Goal: Task Accomplishment & Management: Use online tool/utility

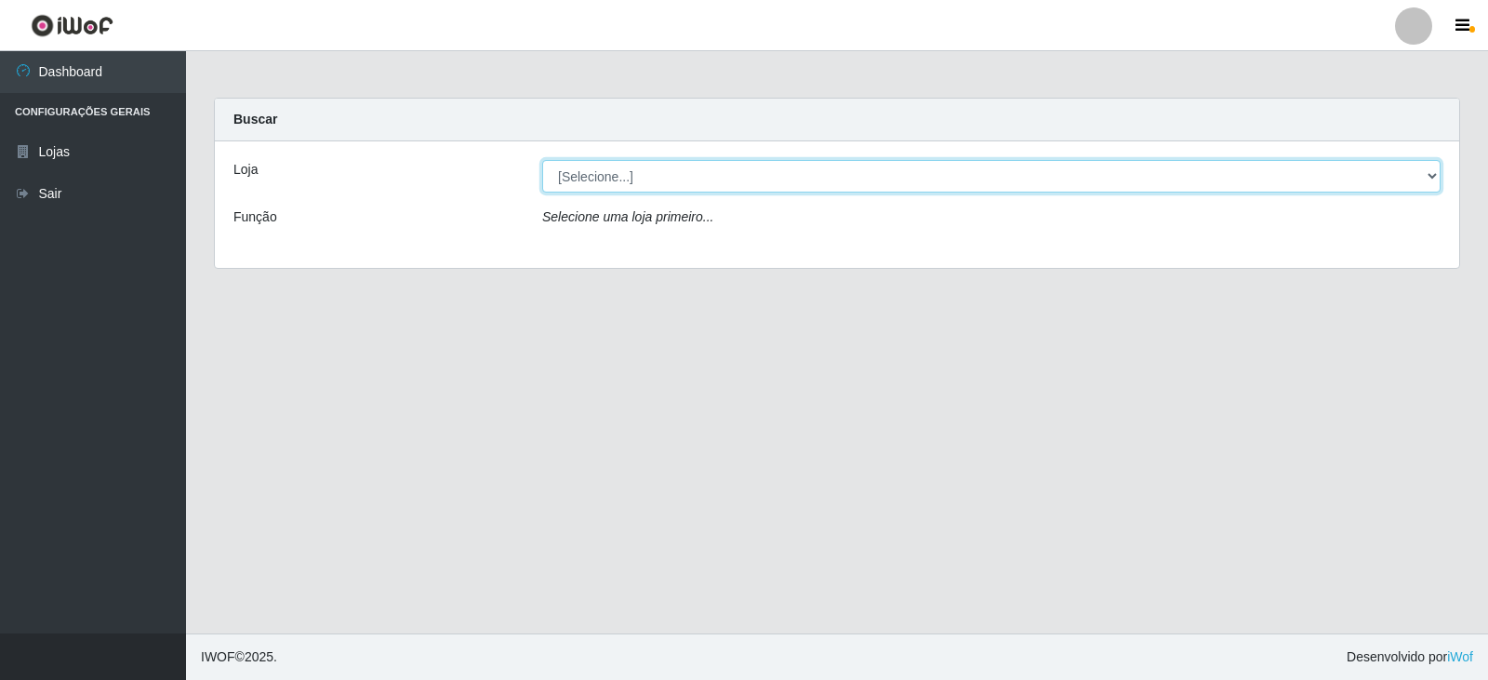
click at [767, 173] on select "[Selecione...] SuperFácil Atacado - [GEOGRAPHIC_DATA]" at bounding box center [991, 176] width 899 height 33
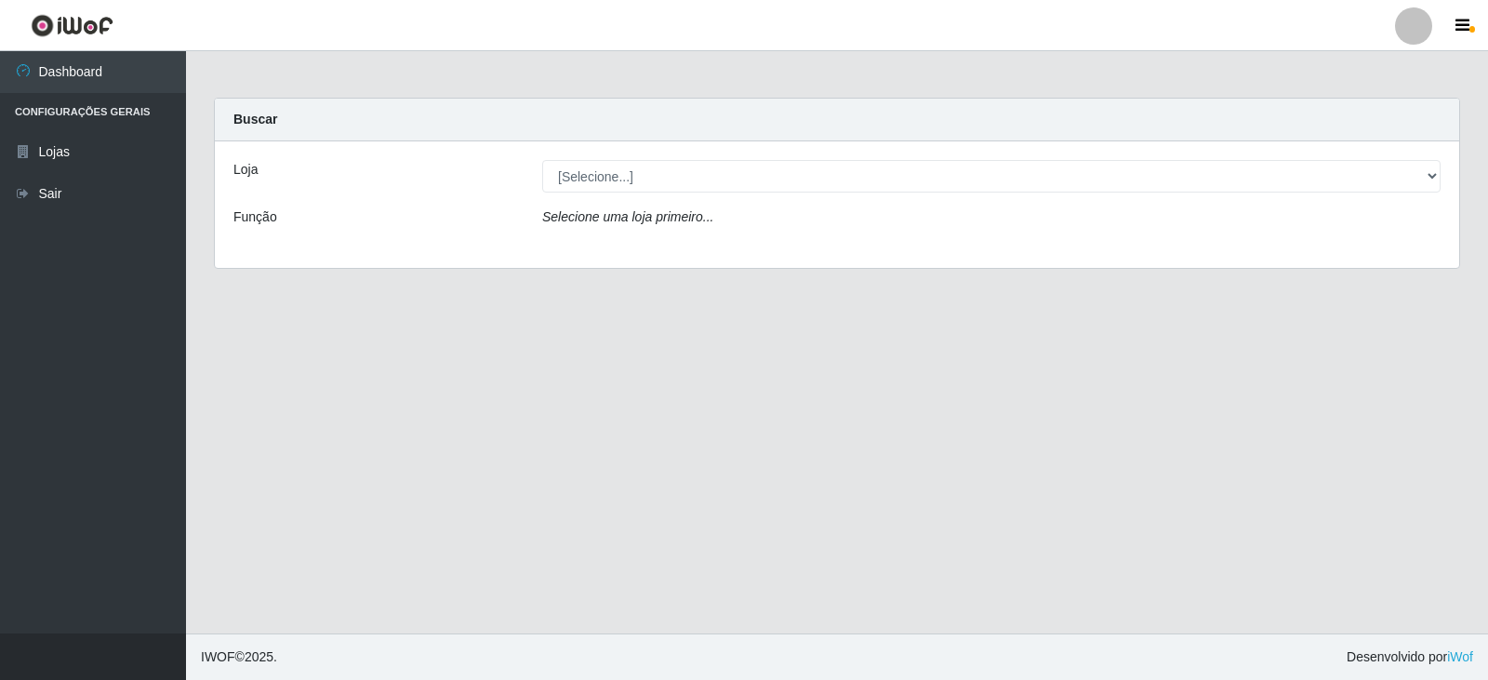
click at [767, 245] on div "Loja [Selecione...] SuperFácil Atacado - Nova Betânia Função Selecione uma loja…" at bounding box center [837, 204] width 1245 height 126
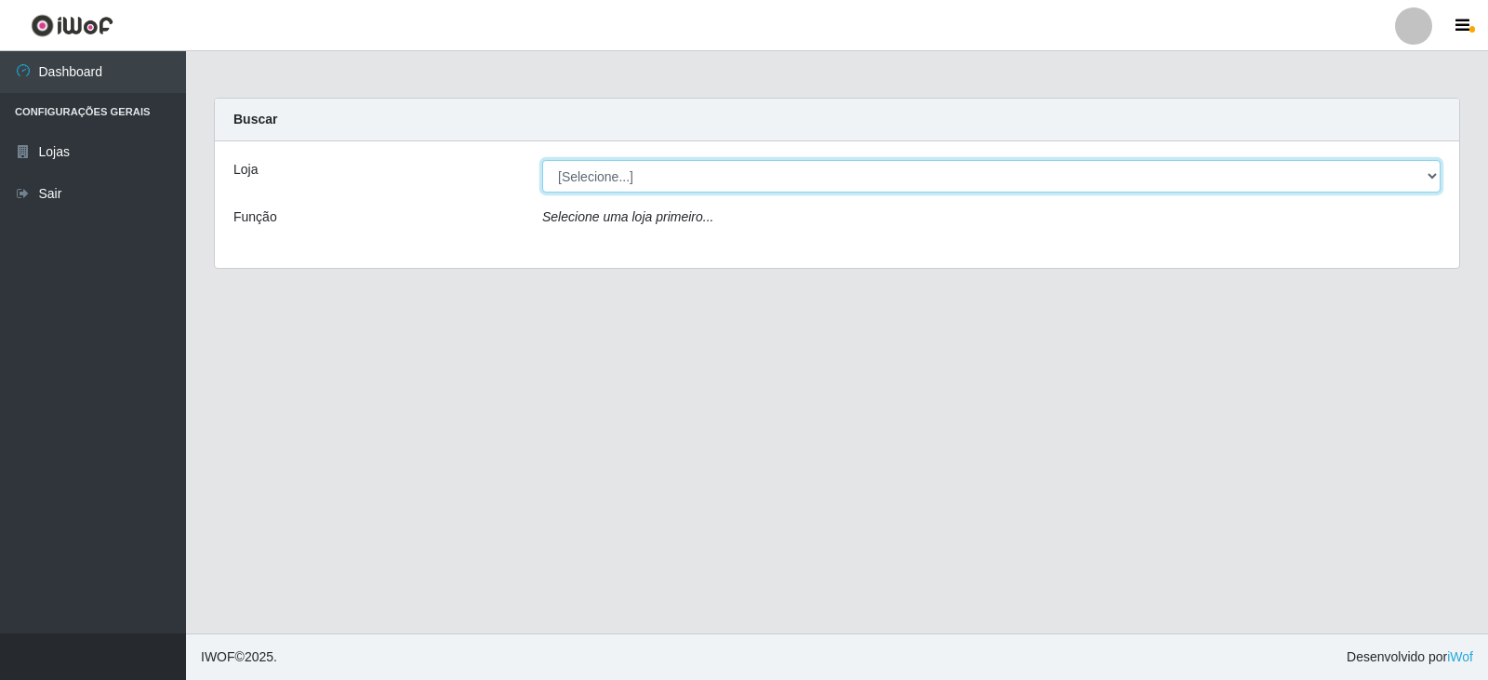
click at [779, 180] on select "[Selecione...] SuperFácil Atacado - [GEOGRAPHIC_DATA]" at bounding box center [991, 176] width 899 height 33
select select "504"
click at [542, 160] on select "[Selecione...] SuperFácil Atacado - [GEOGRAPHIC_DATA]" at bounding box center [991, 176] width 899 height 33
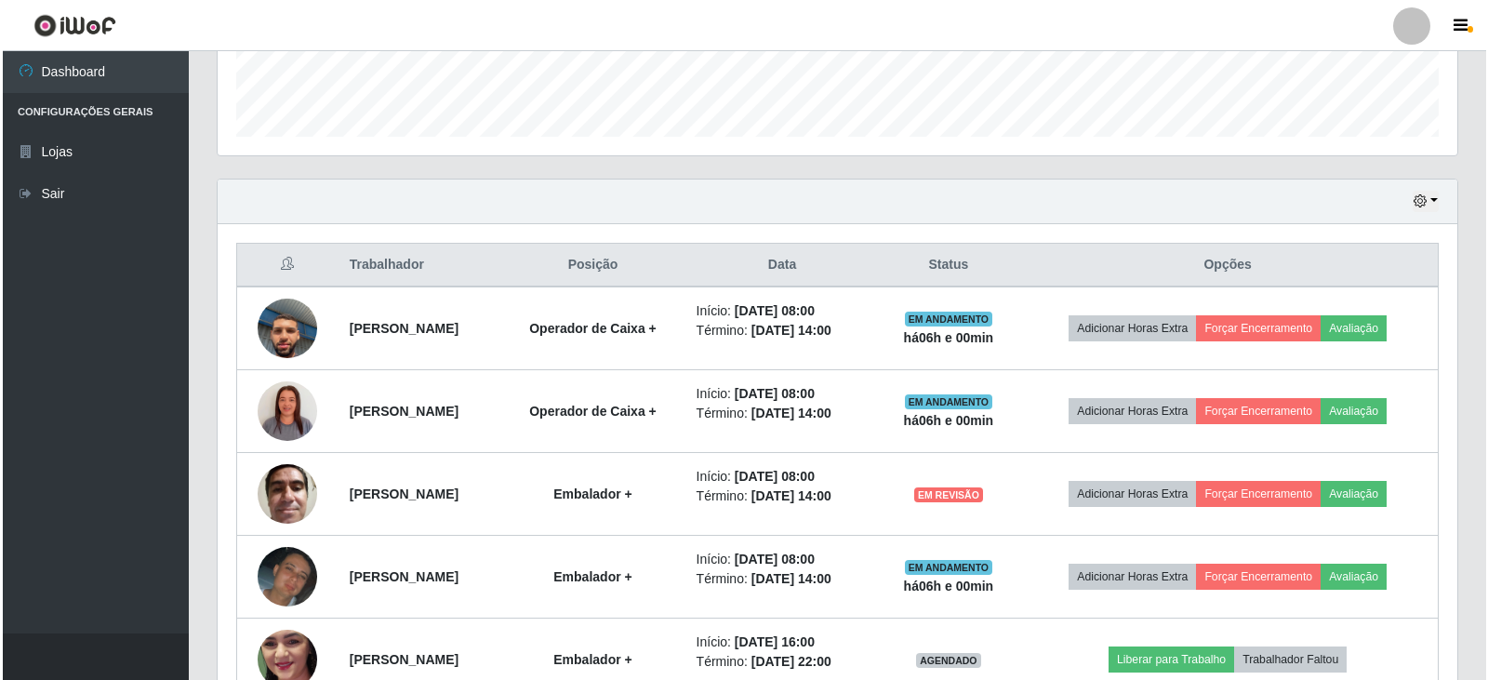
scroll to position [558, 0]
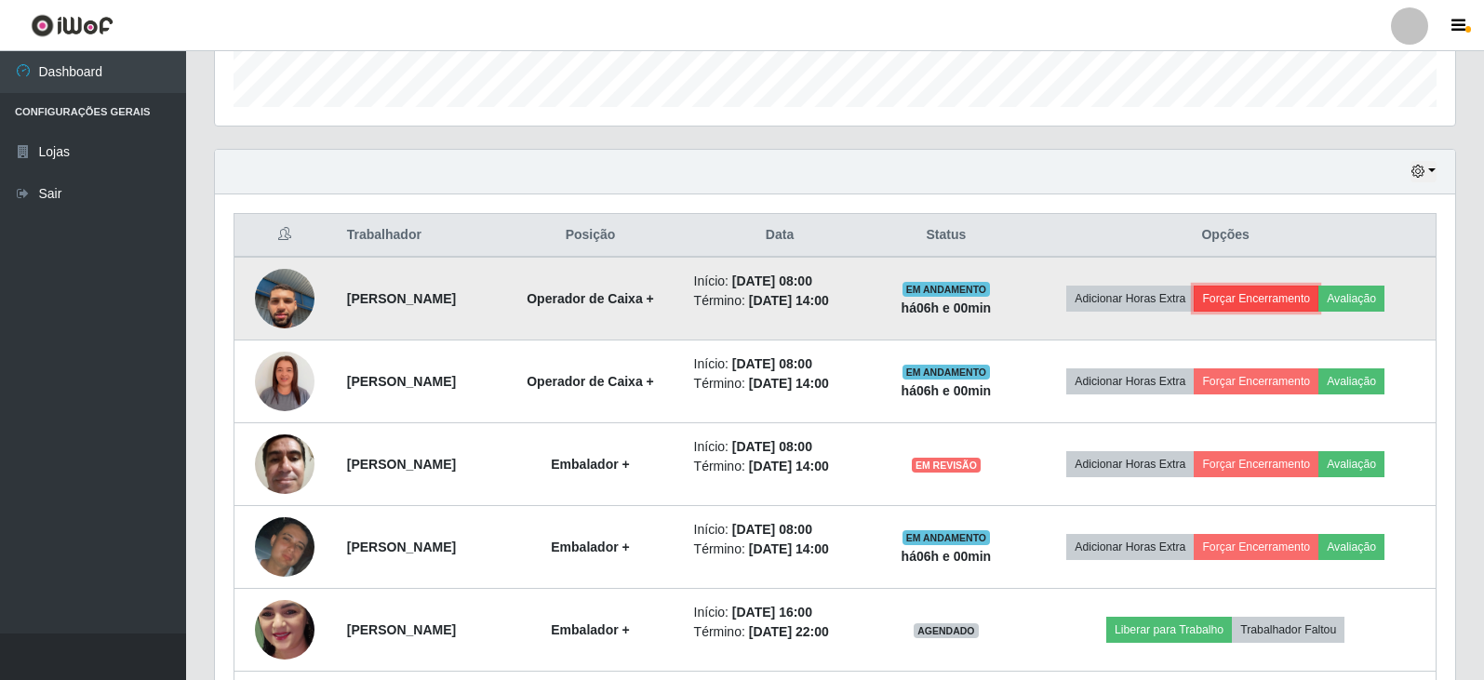
click at [1269, 295] on button "Forçar Encerramento" at bounding box center [1255, 299] width 125 height 26
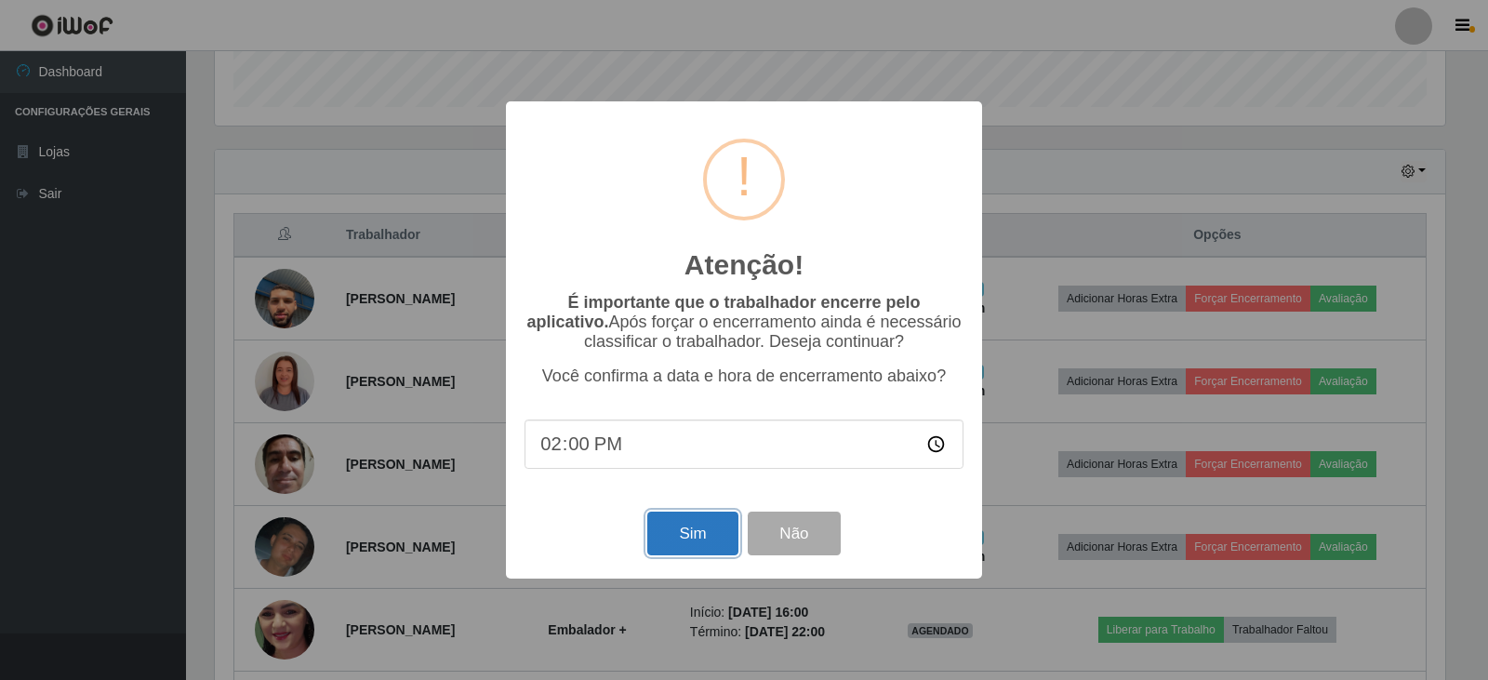
click at [693, 532] on button "Sim" at bounding box center [692, 534] width 90 height 44
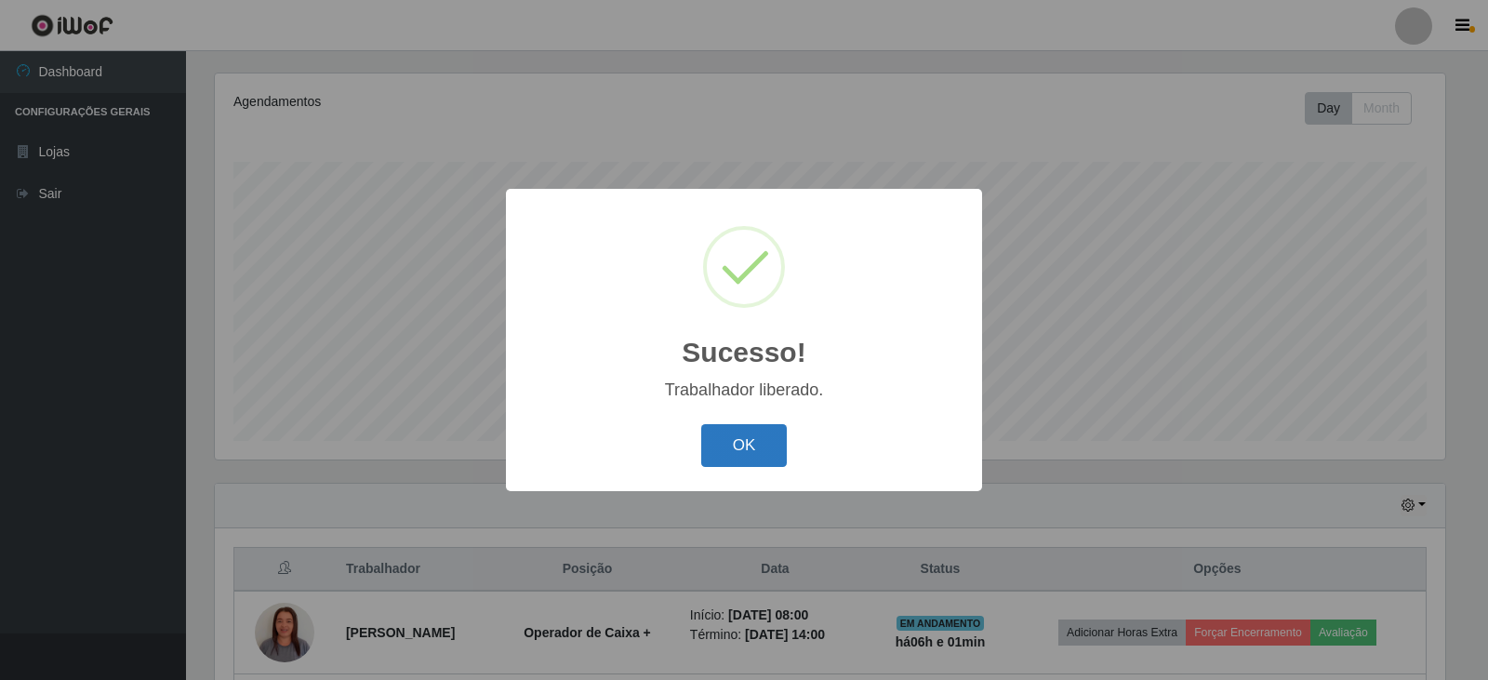
click at [768, 437] on button "OK" at bounding box center [744, 446] width 87 height 44
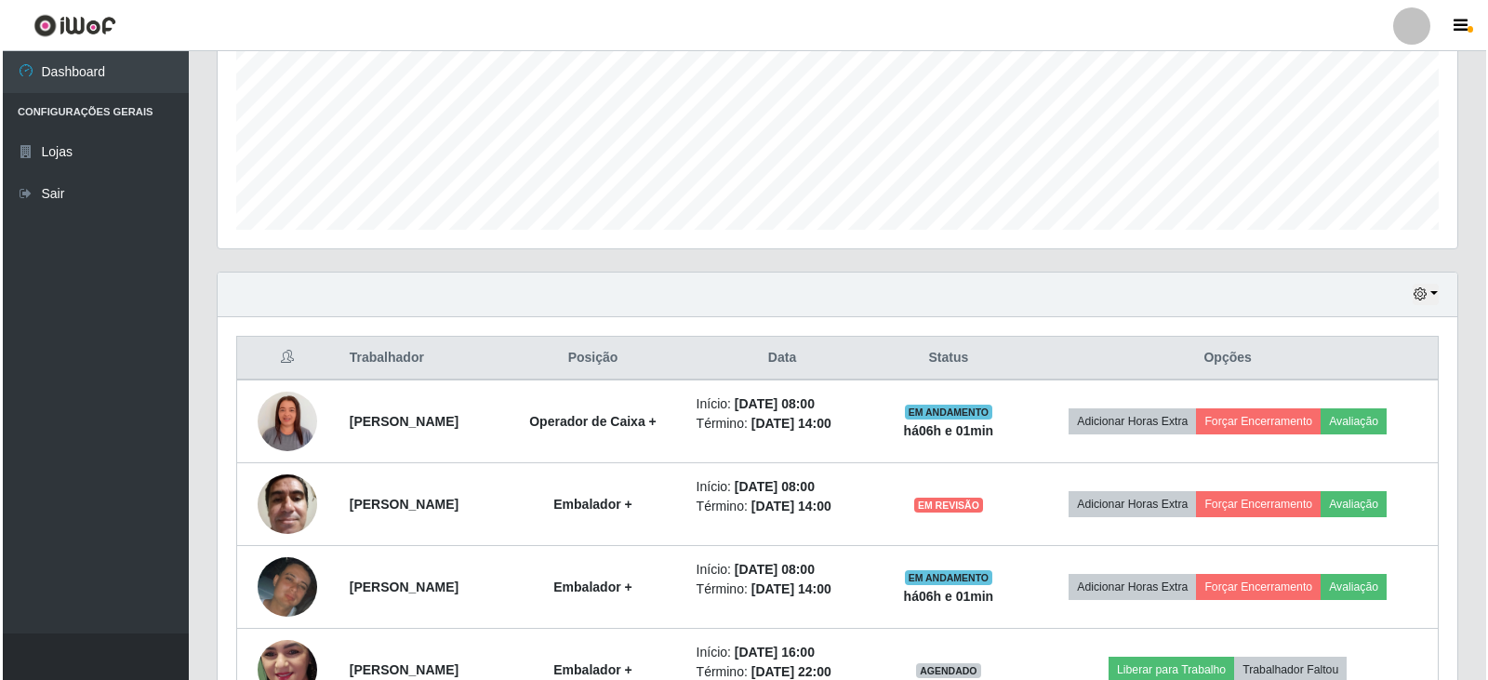
scroll to position [503, 0]
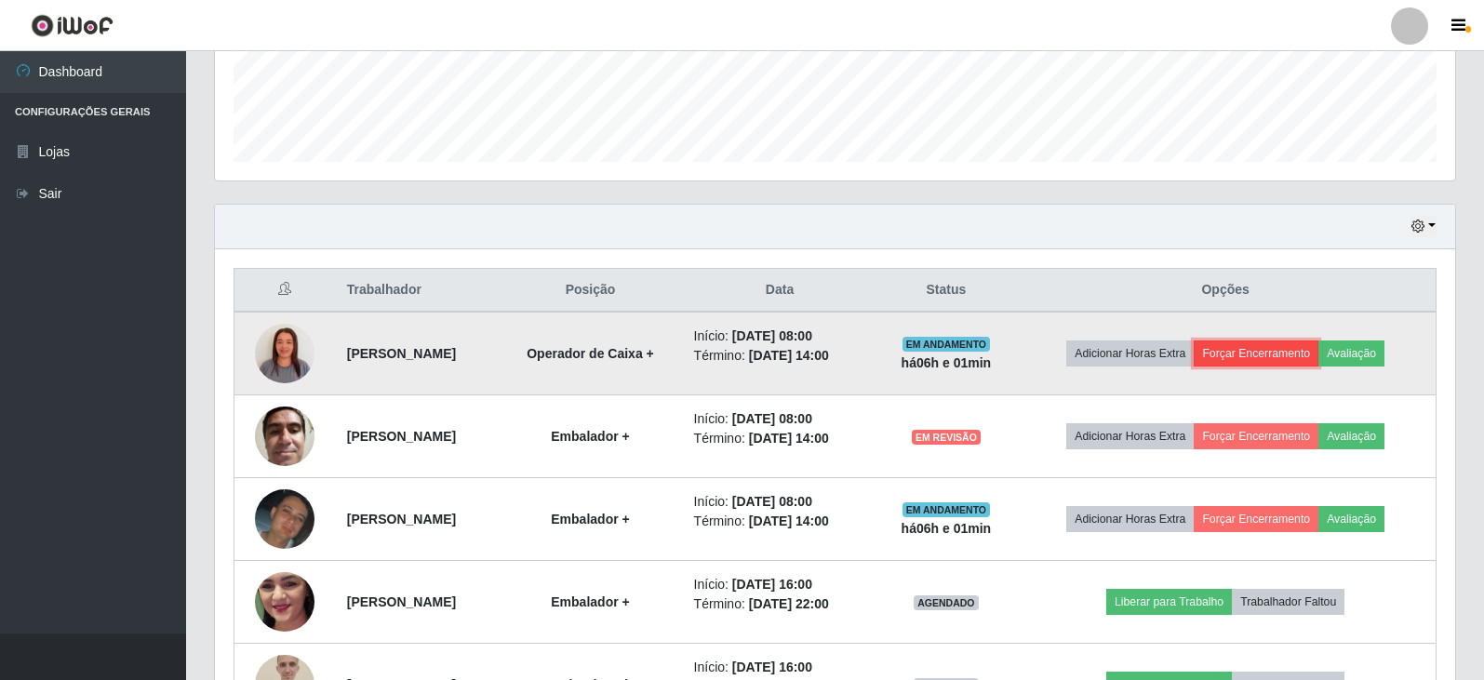
click at [1285, 352] on button "Forçar Encerramento" at bounding box center [1255, 353] width 125 height 26
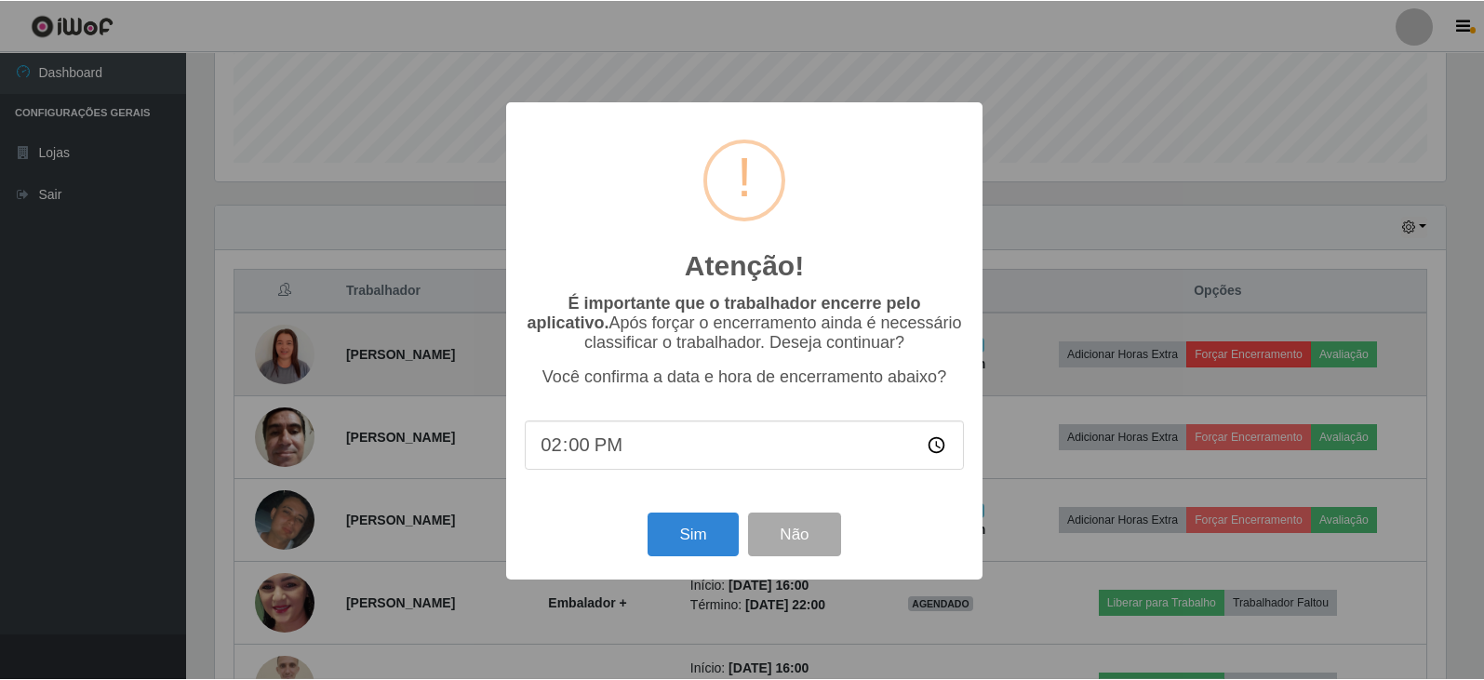
scroll to position [386, 1231]
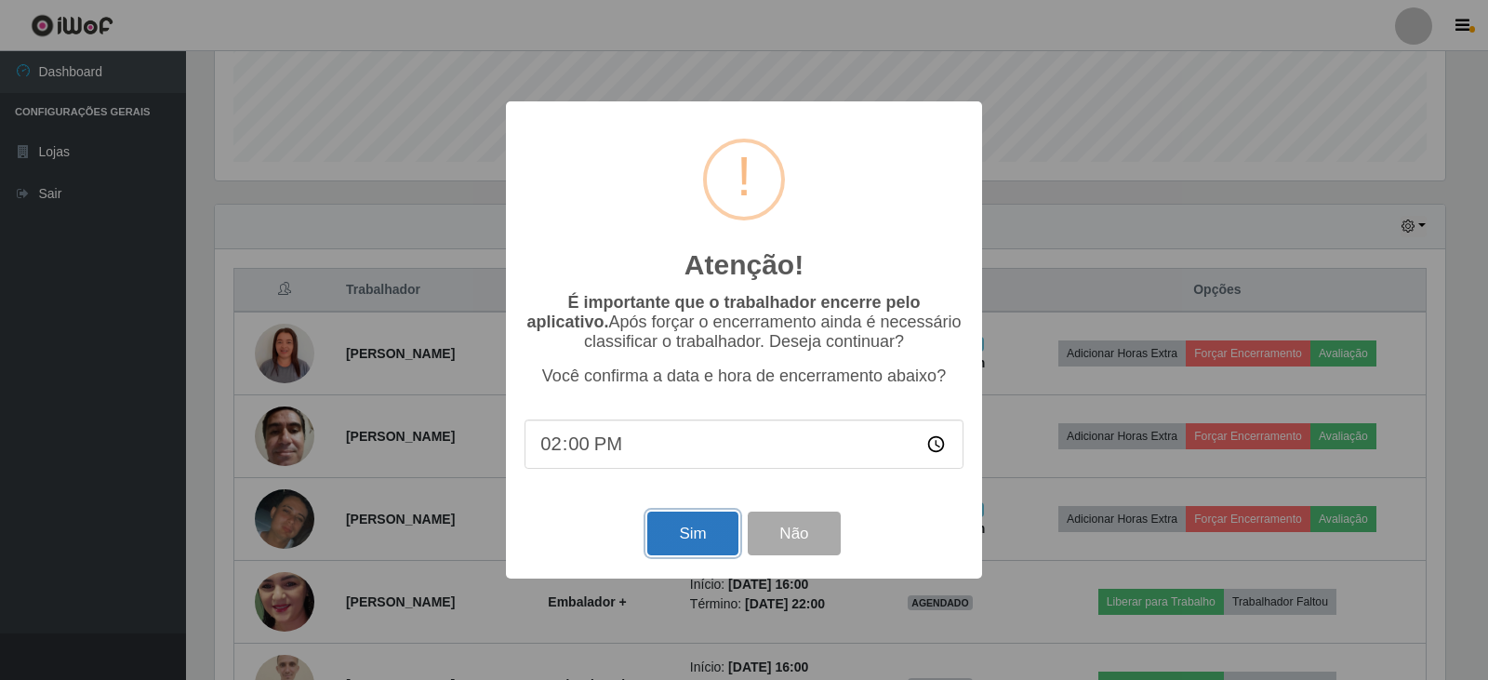
click at [693, 531] on button "Sim" at bounding box center [692, 534] width 90 height 44
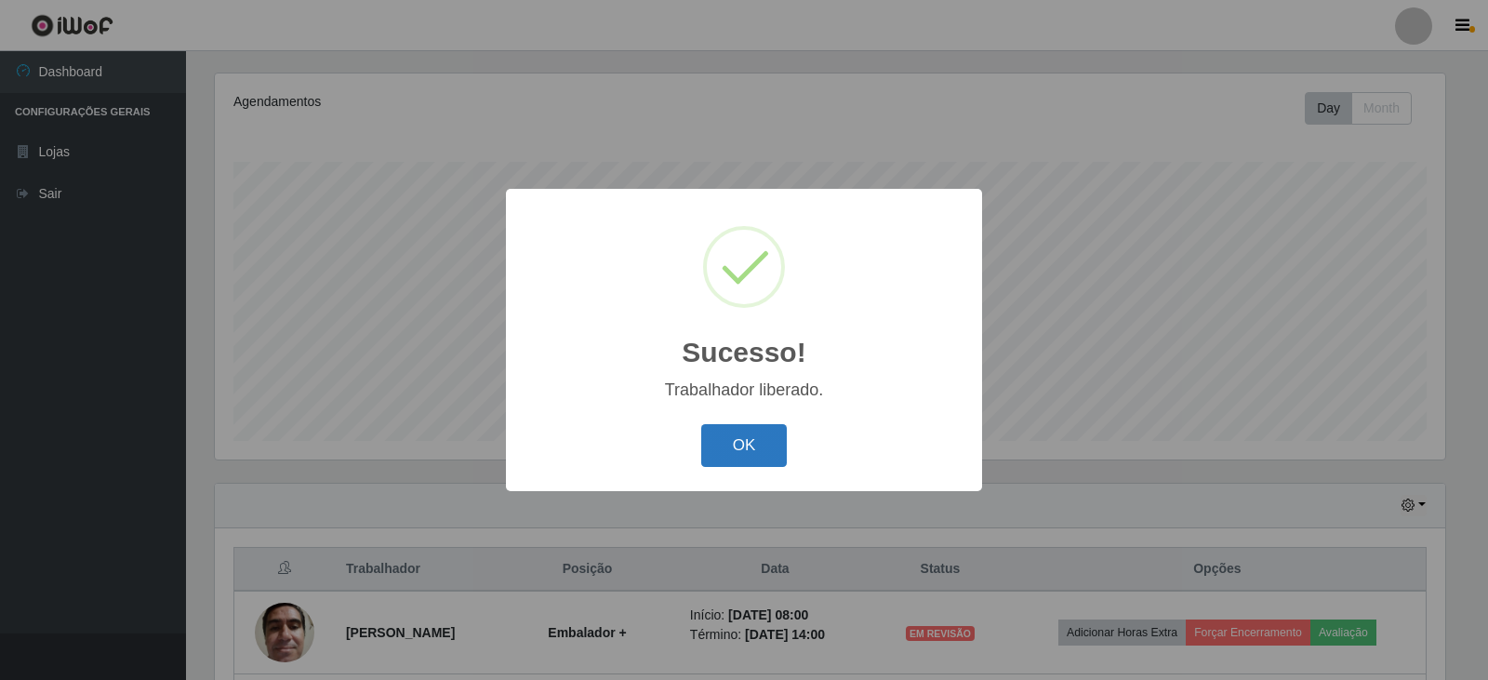
click at [736, 431] on button "OK" at bounding box center [744, 446] width 87 height 44
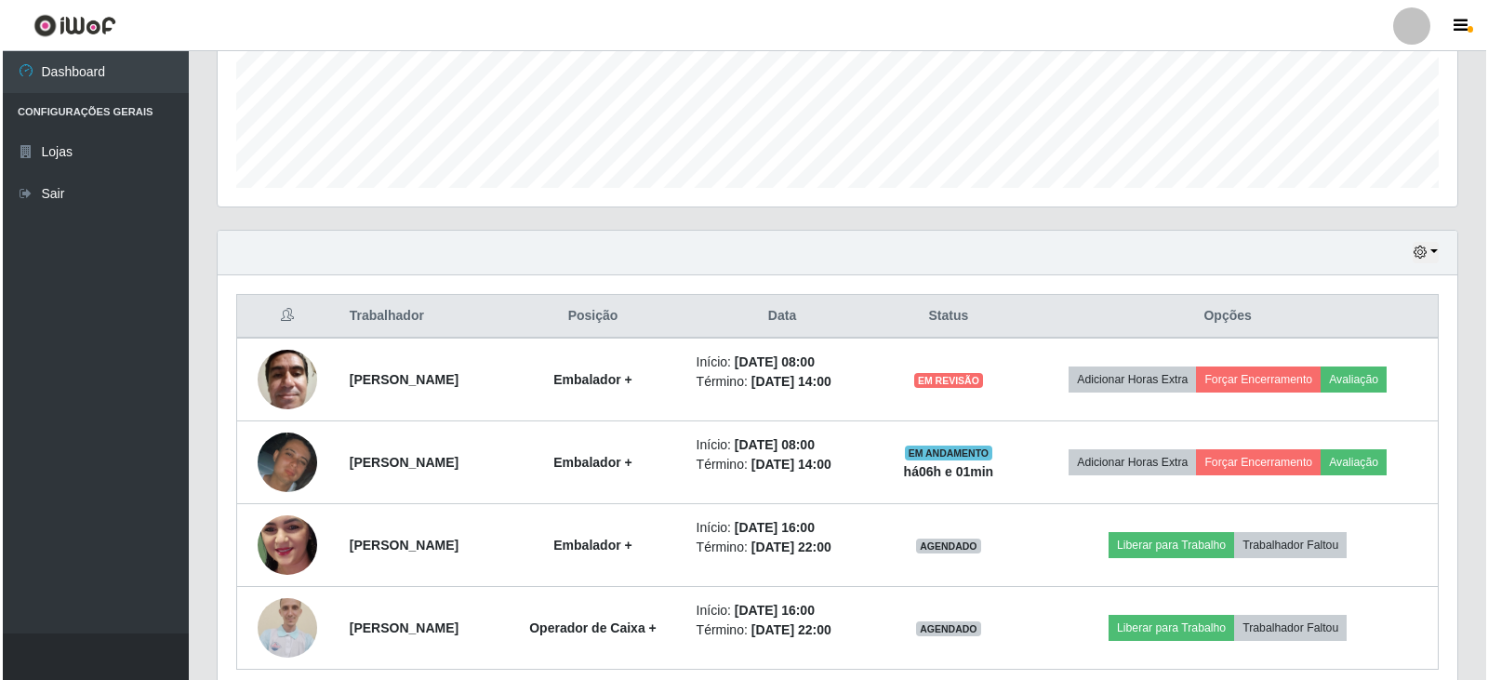
scroll to position [503, 0]
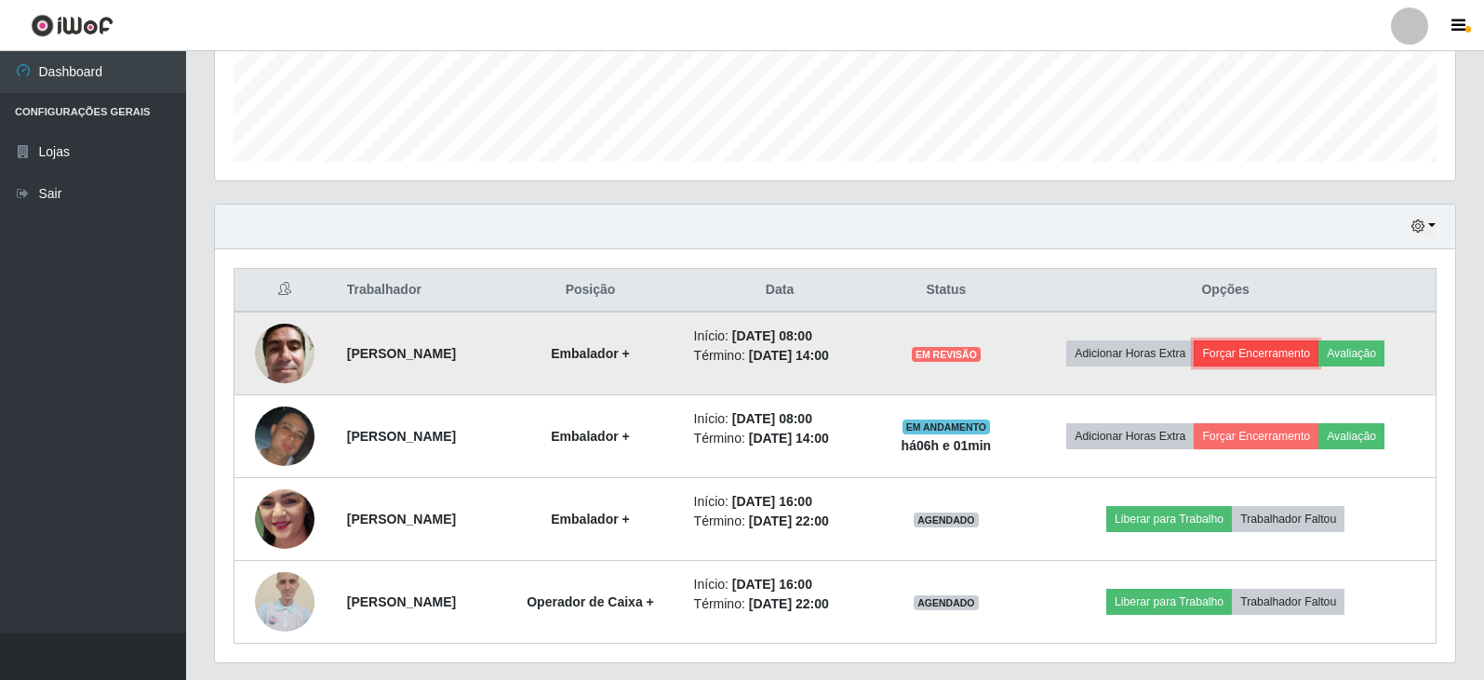
click at [1278, 353] on button "Forçar Encerramento" at bounding box center [1255, 353] width 125 height 26
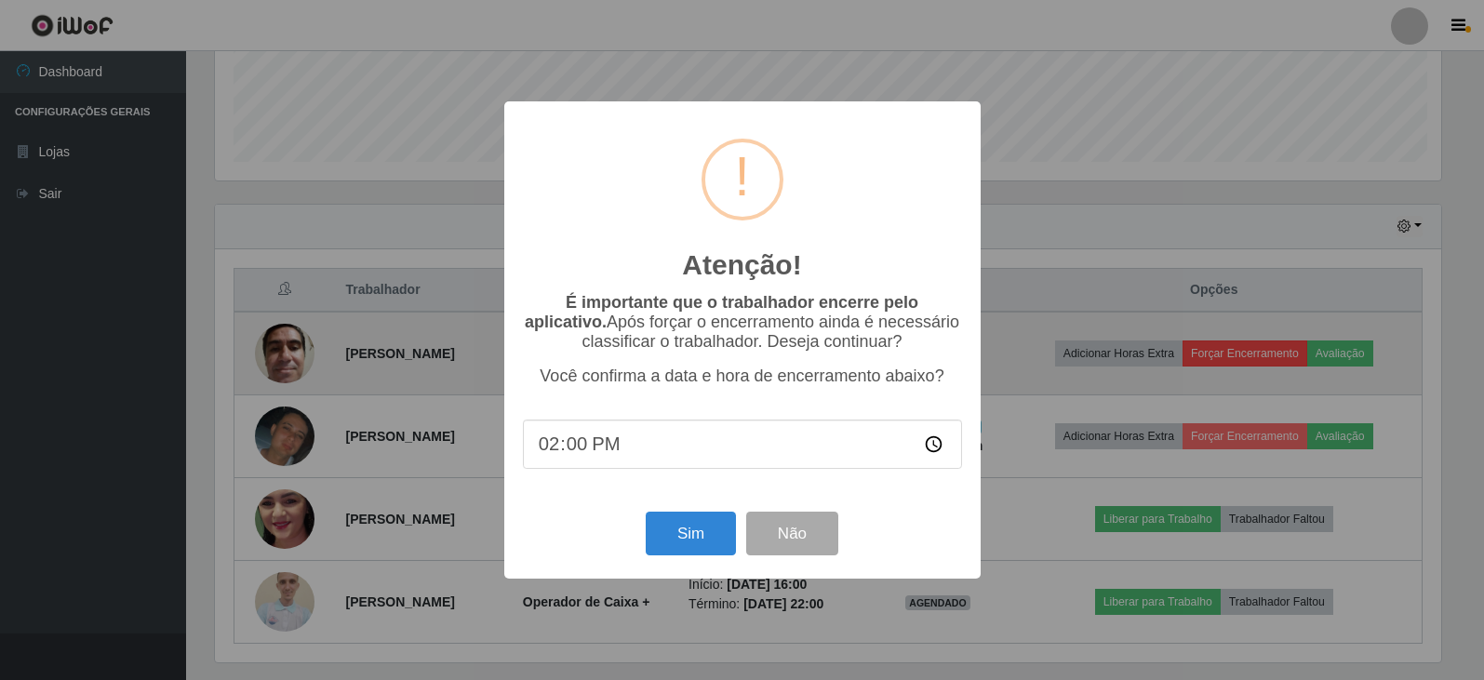
scroll to position [386, 1231]
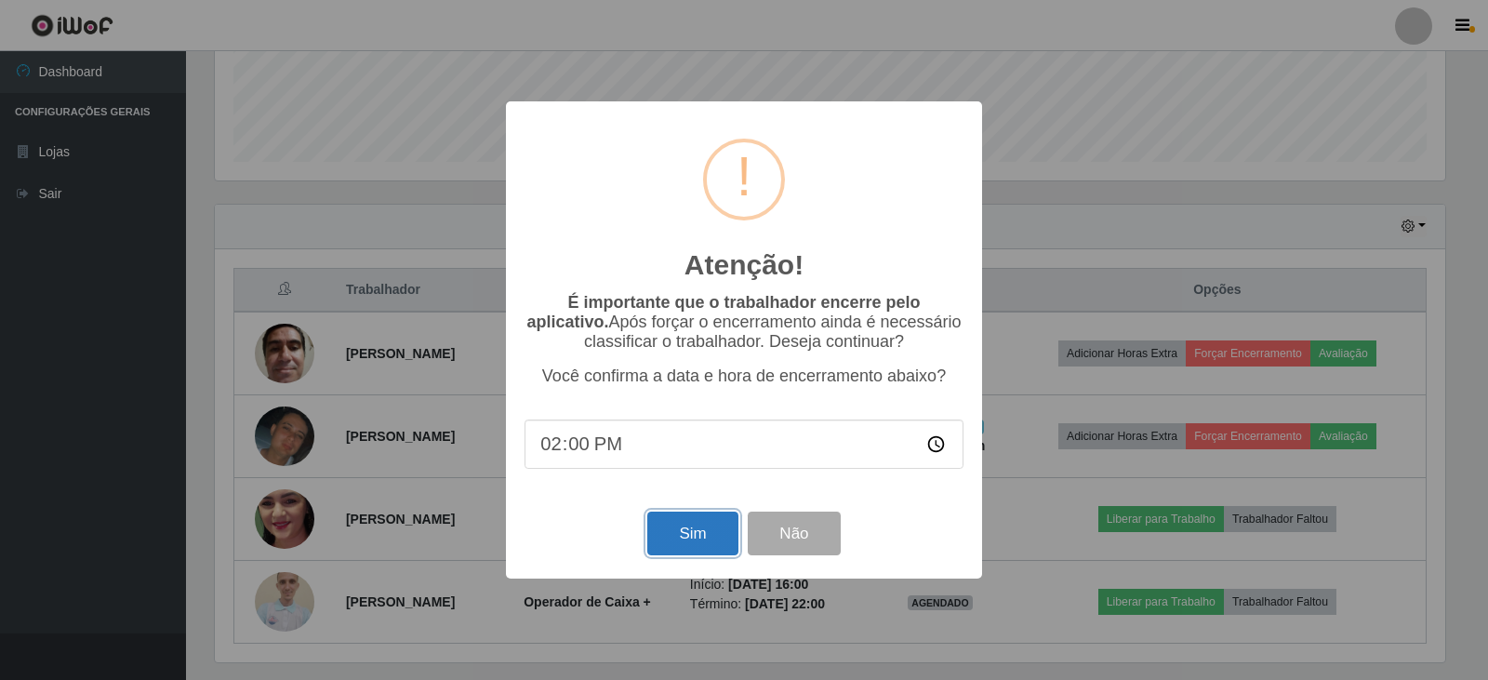
click at [694, 535] on button "Sim" at bounding box center [692, 534] width 90 height 44
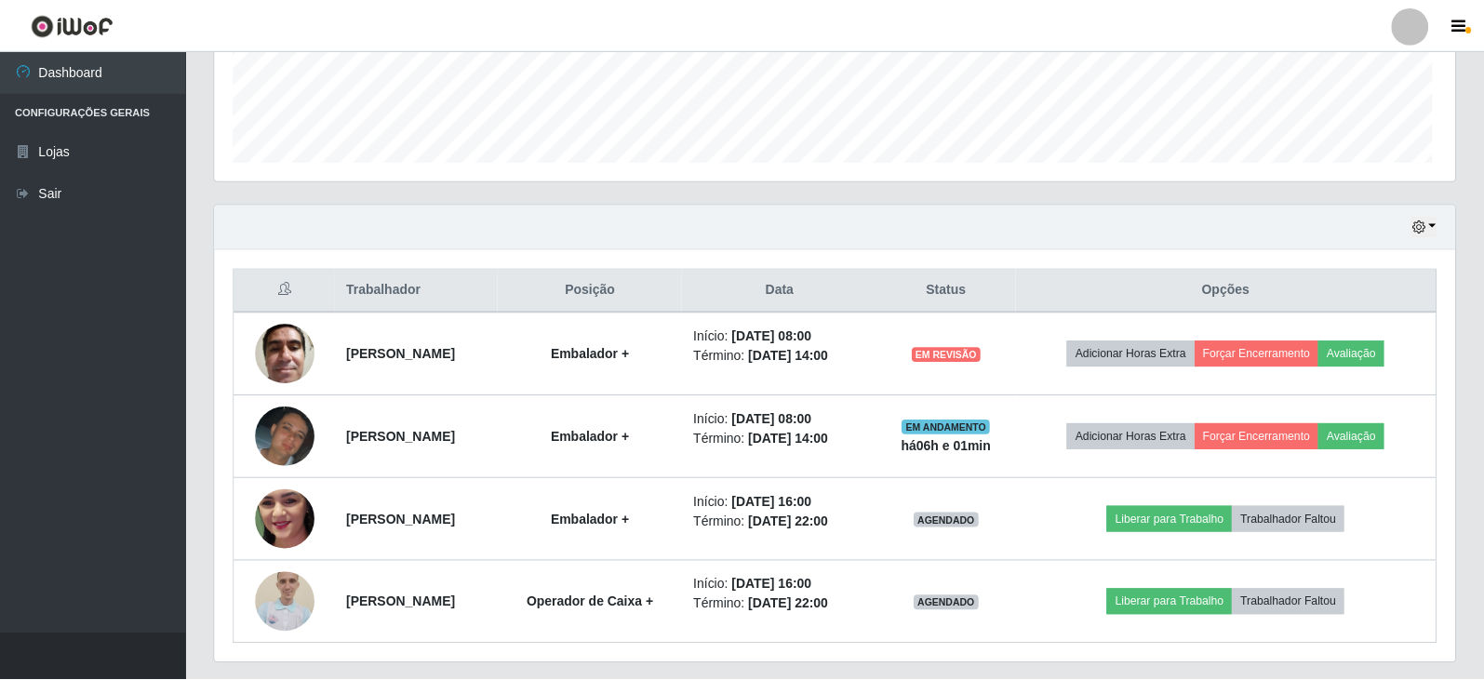
scroll to position [0, 0]
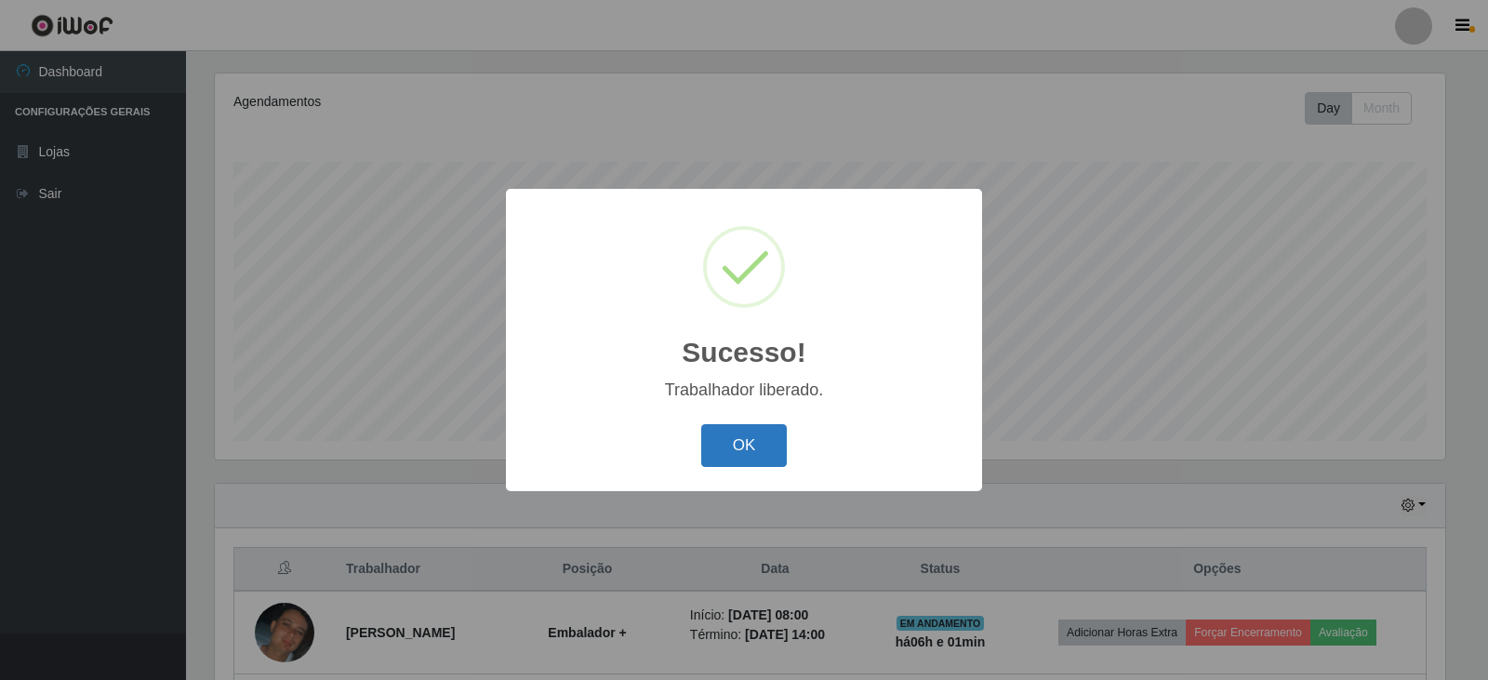
click at [743, 444] on button "OK" at bounding box center [744, 446] width 87 height 44
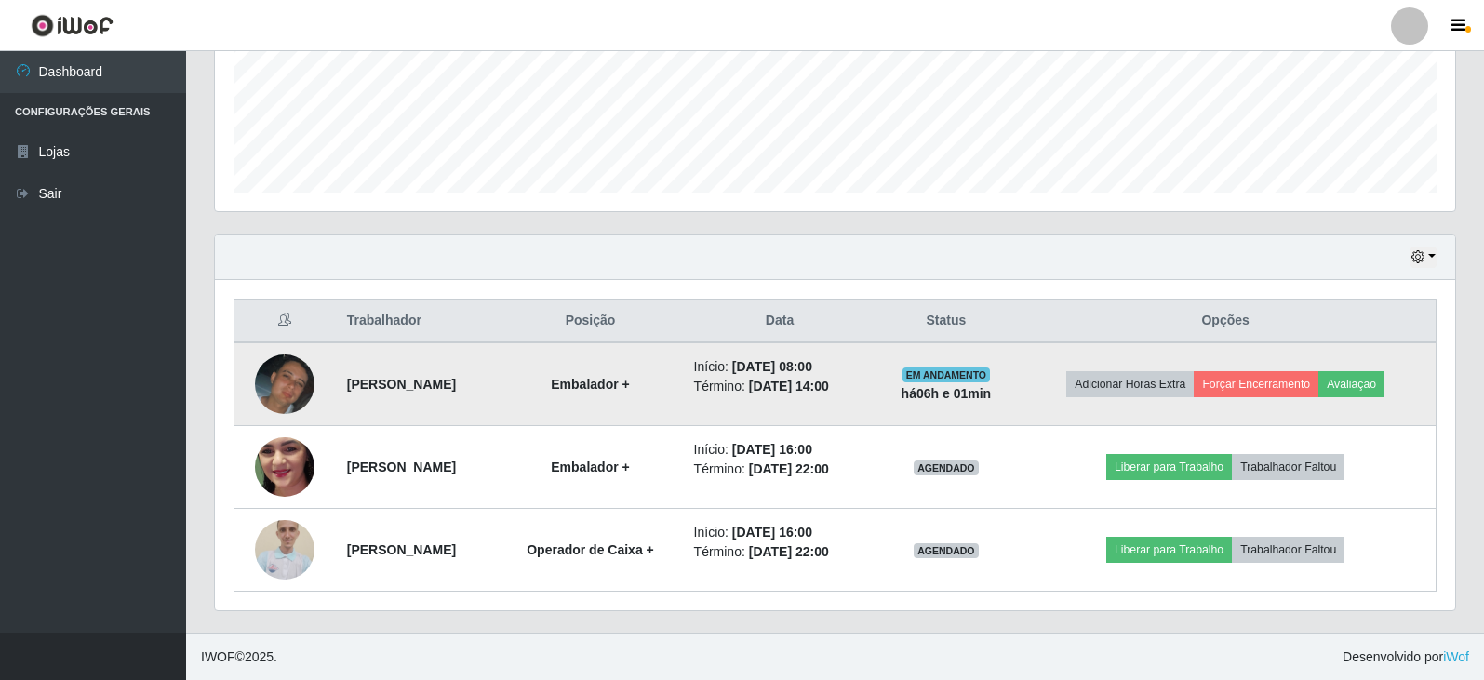
click at [284, 383] on img at bounding box center [285, 384] width 60 height 60
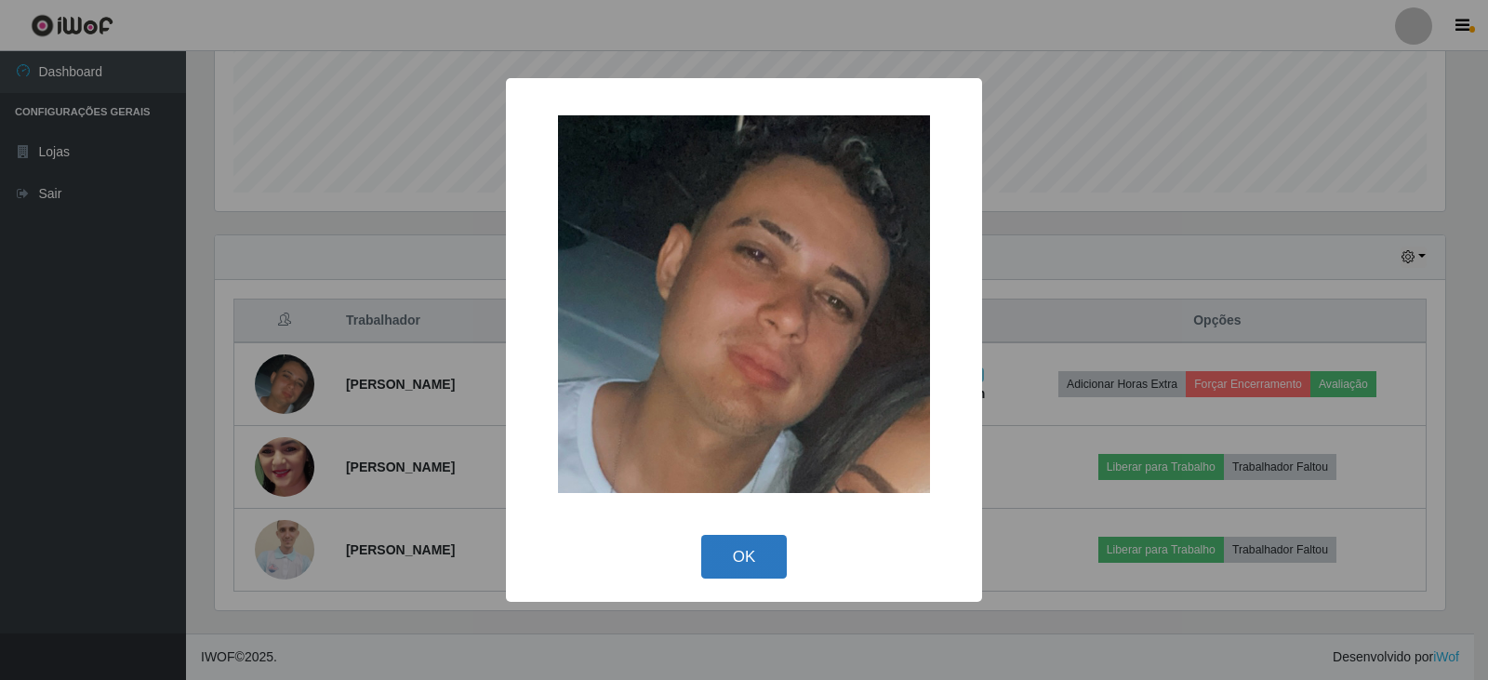
click at [747, 575] on button "OK" at bounding box center [744, 557] width 87 height 44
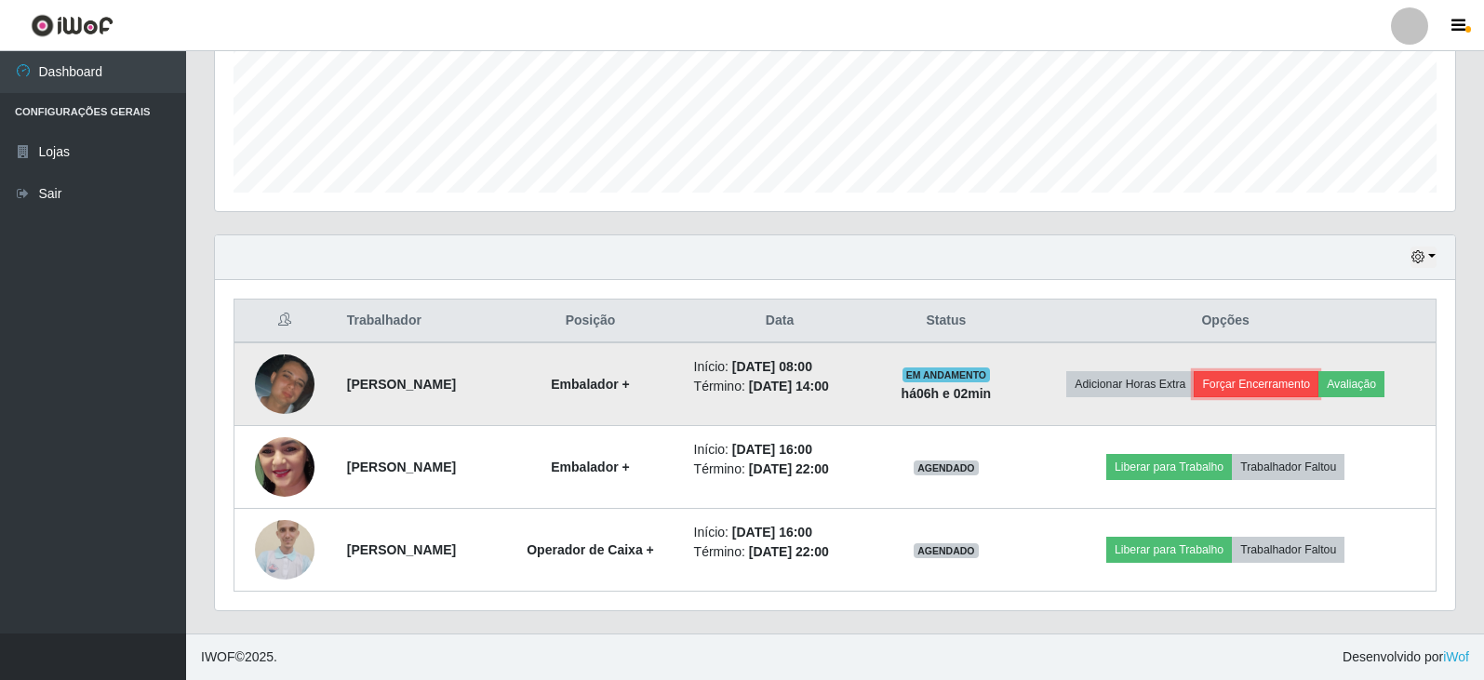
click at [1287, 379] on button "Forçar Encerramento" at bounding box center [1255, 384] width 125 height 26
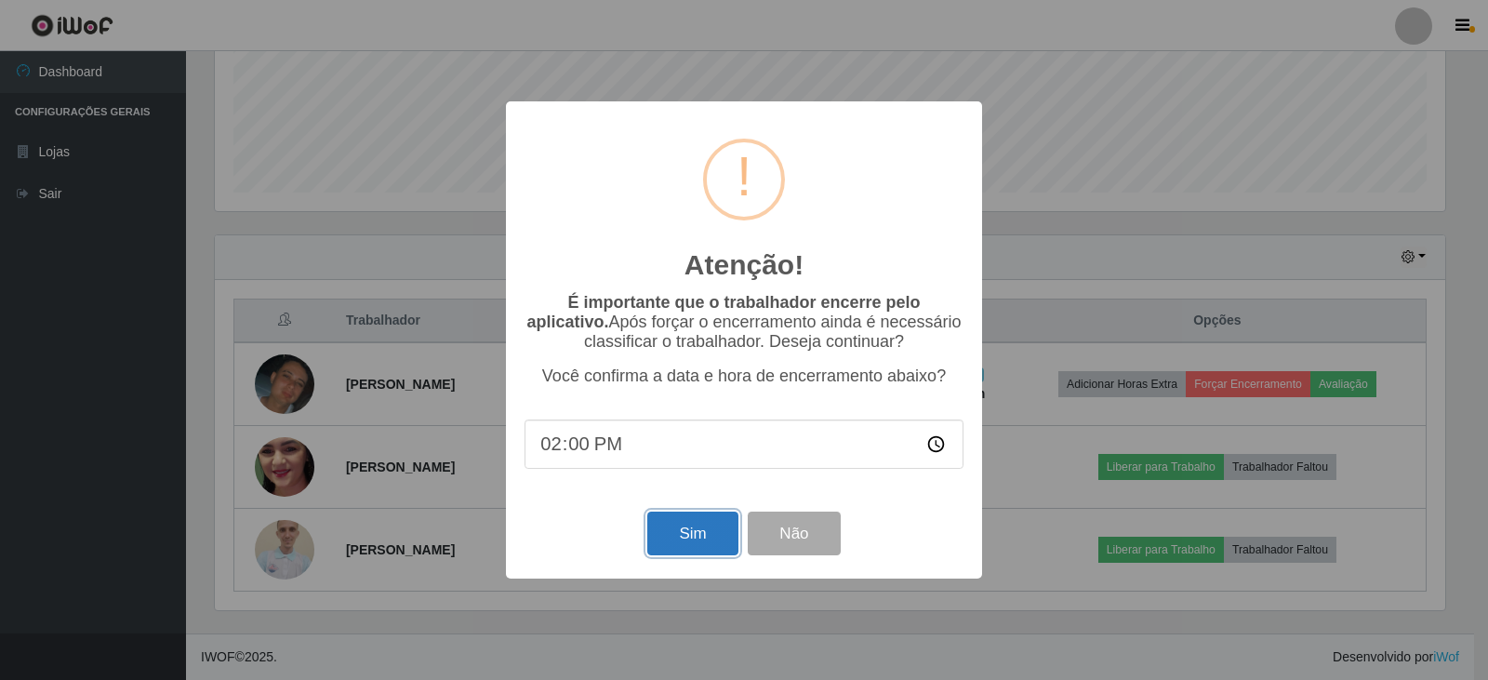
click at [684, 548] on button "Sim" at bounding box center [692, 534] width 90 height 44
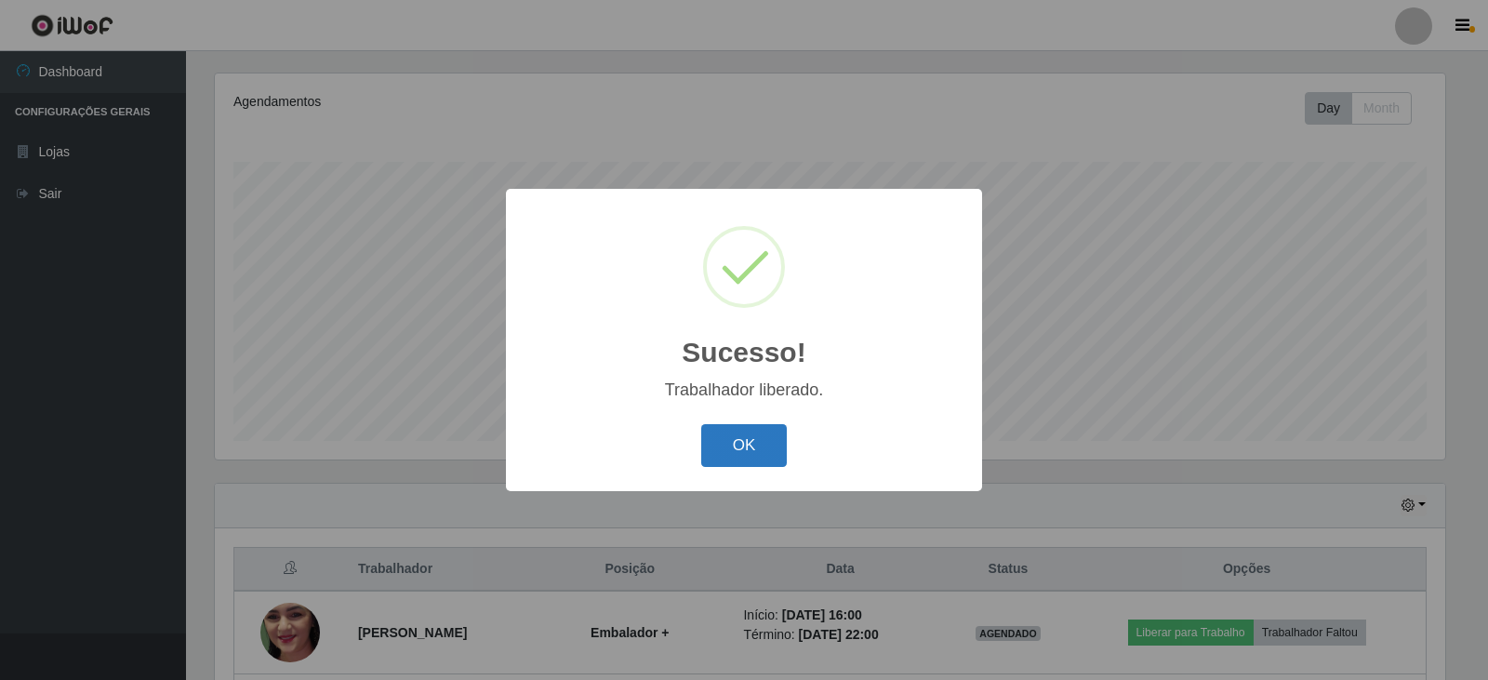
click at [759, 446] on button "OK" at bounding box center [744, 446] width 87 height 44
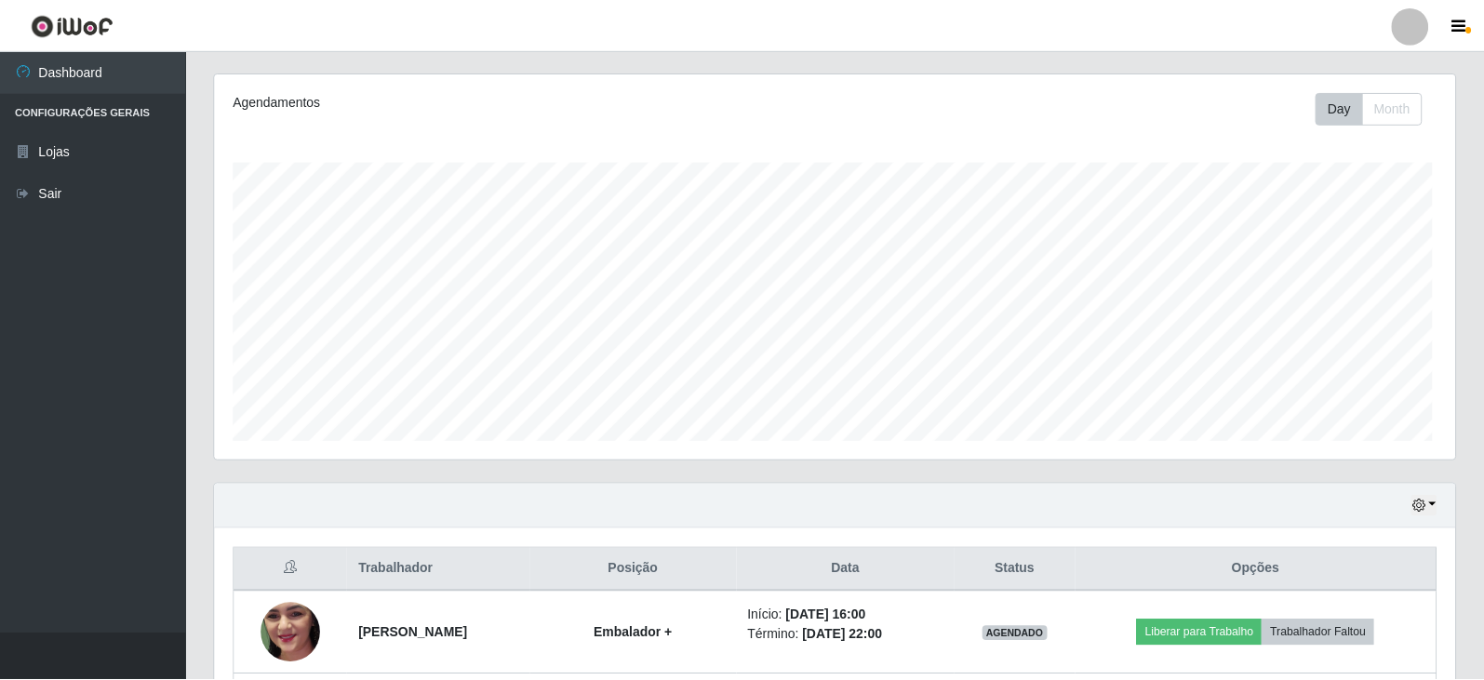
scroll to position [386, 1240]
